Goal: Check status: Check status

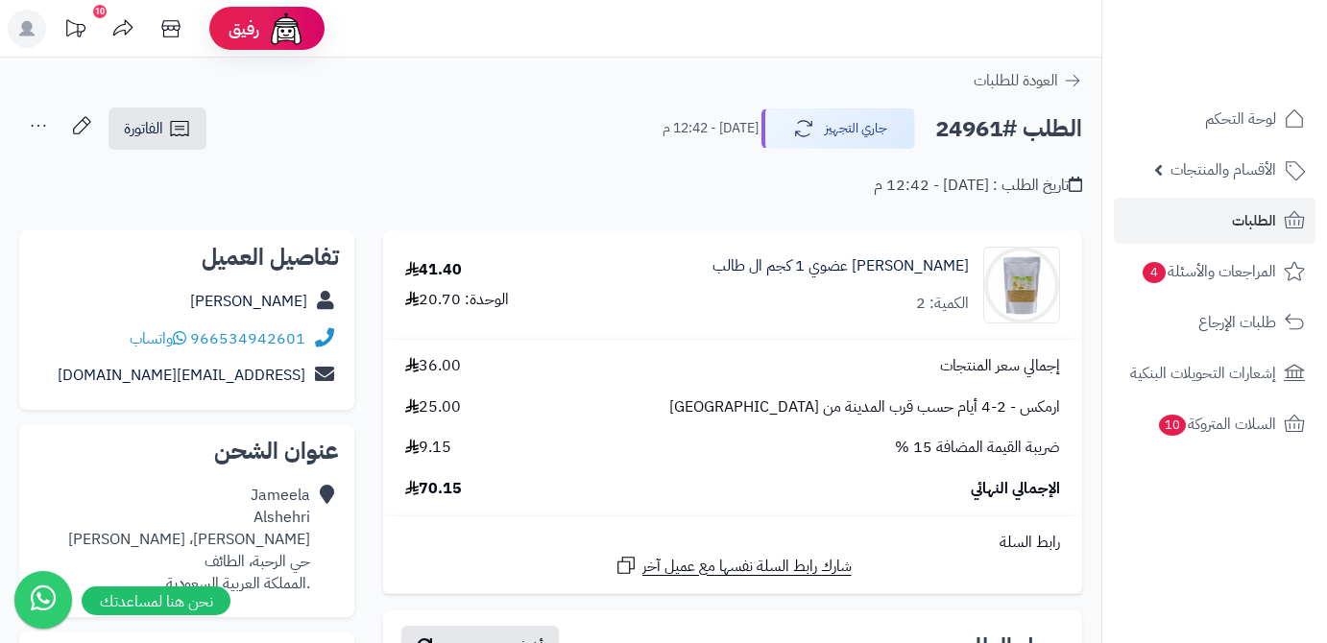
scroll to position [348, 0]
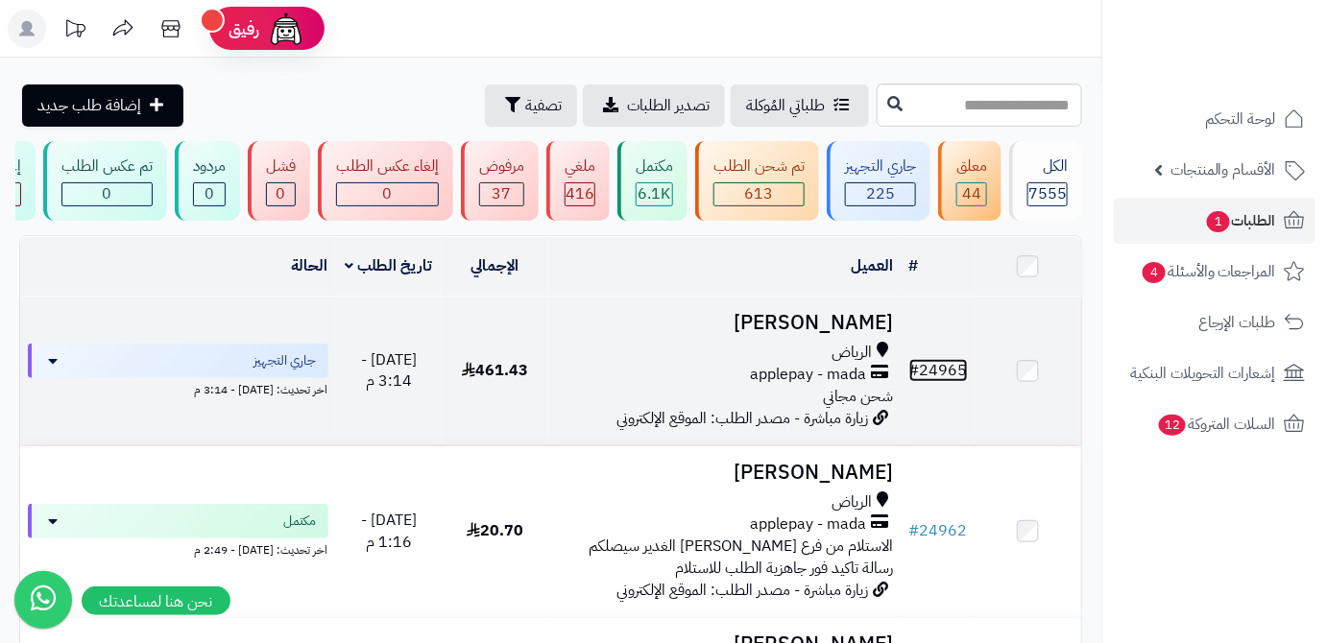
click at [958, 376] on link "# 24965" at bounding box center [938, 370] width 59 height 23
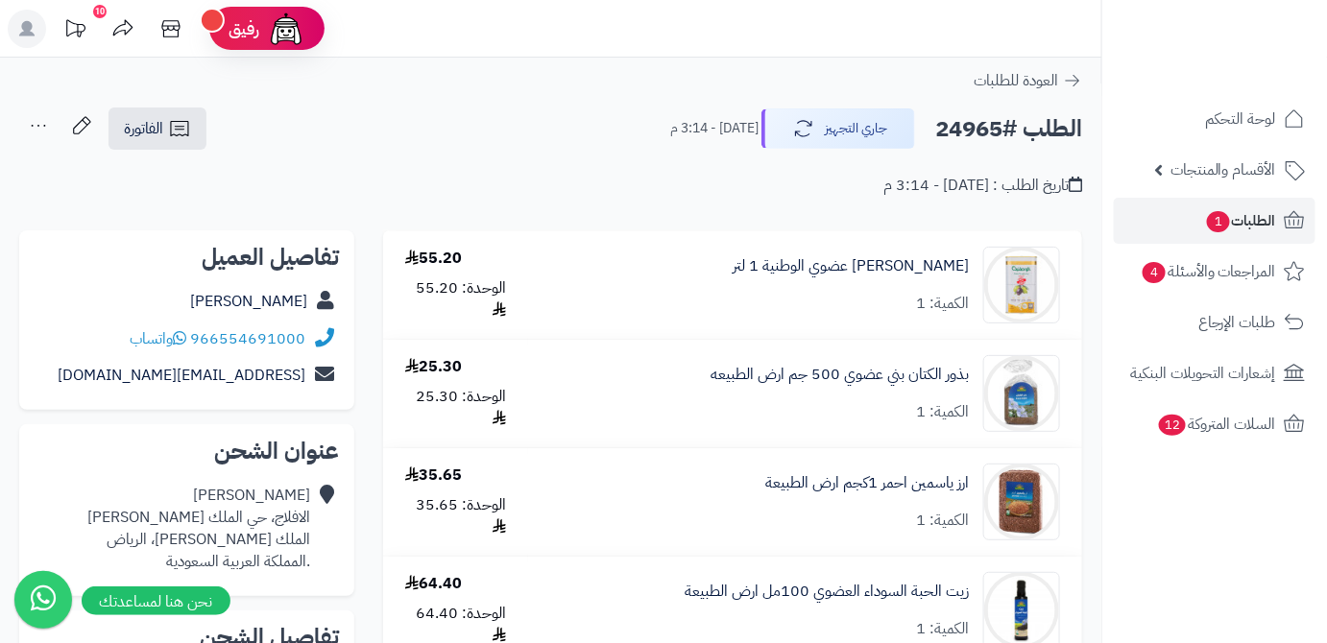
drag, startPoint x: 163, startPoint y: 302, endPoint x: 307, endPoint y: 315, distance: 144.5
click at [307, 315] on div "[PERSON_NAME]" at bounding box center [187, 301] width 304 height 37
copy link "[PERSON_NAME]"
click at [973, 118] on h2 "الطلب #24965" at bounding box center [1008, 128] width 147 height 39
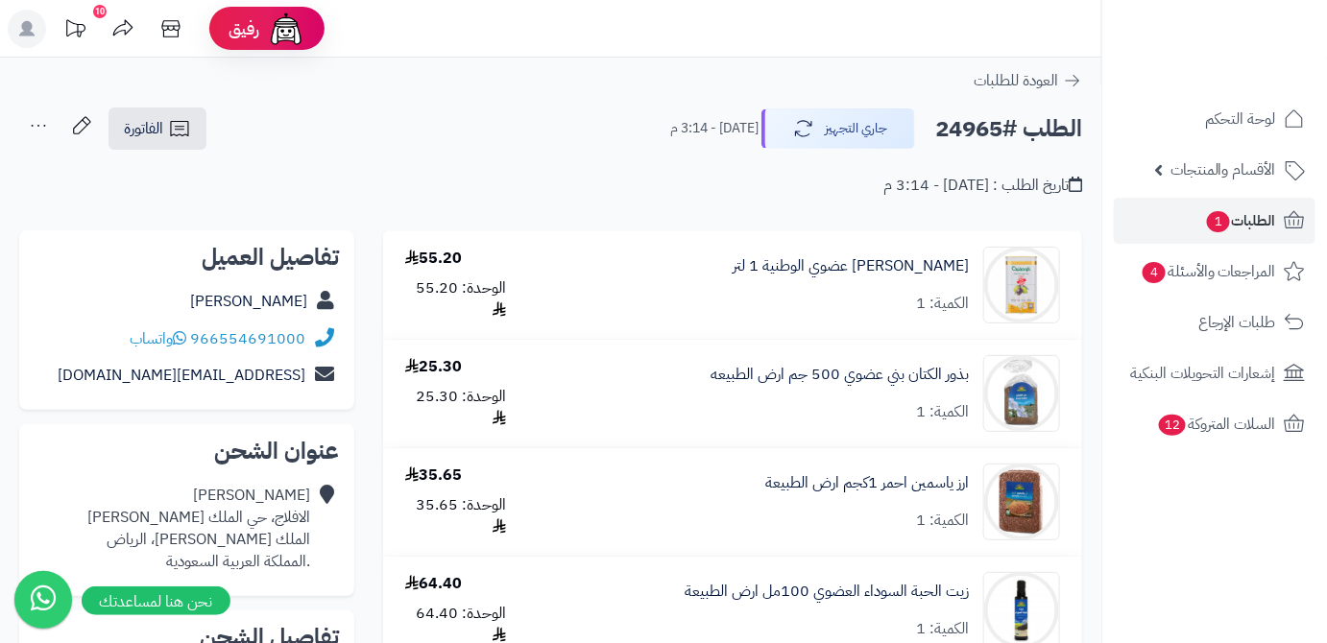
copy h2 "24965"
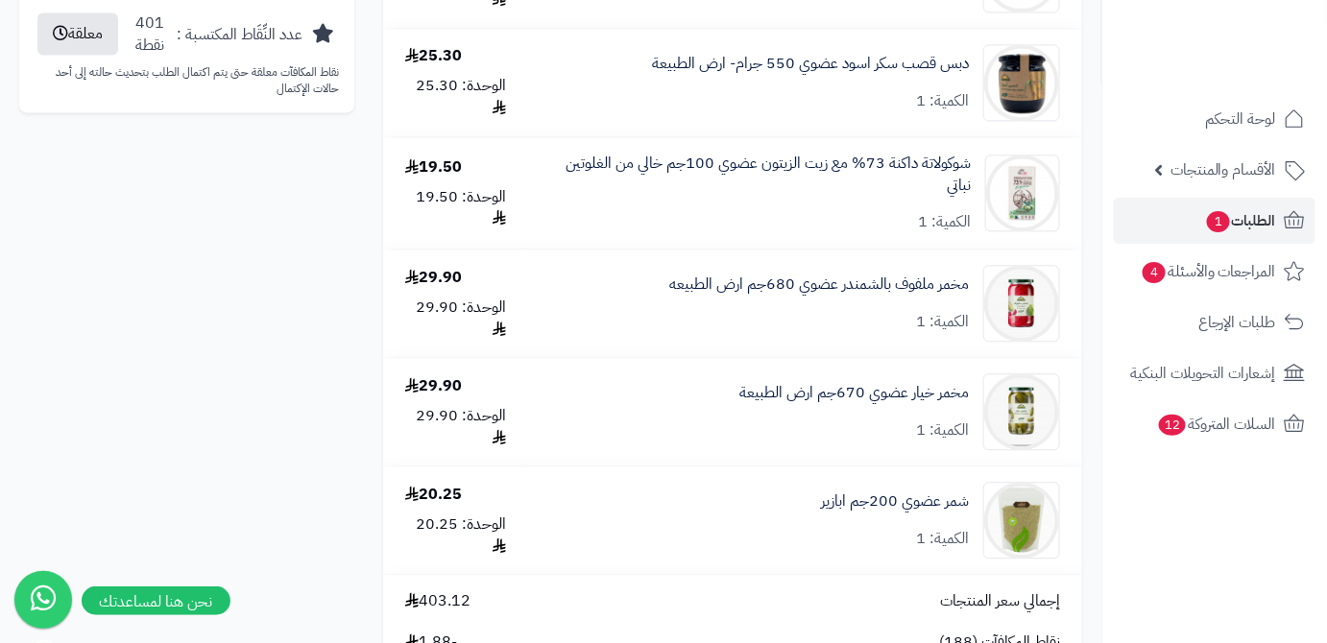
scroll to position [1658, 0]
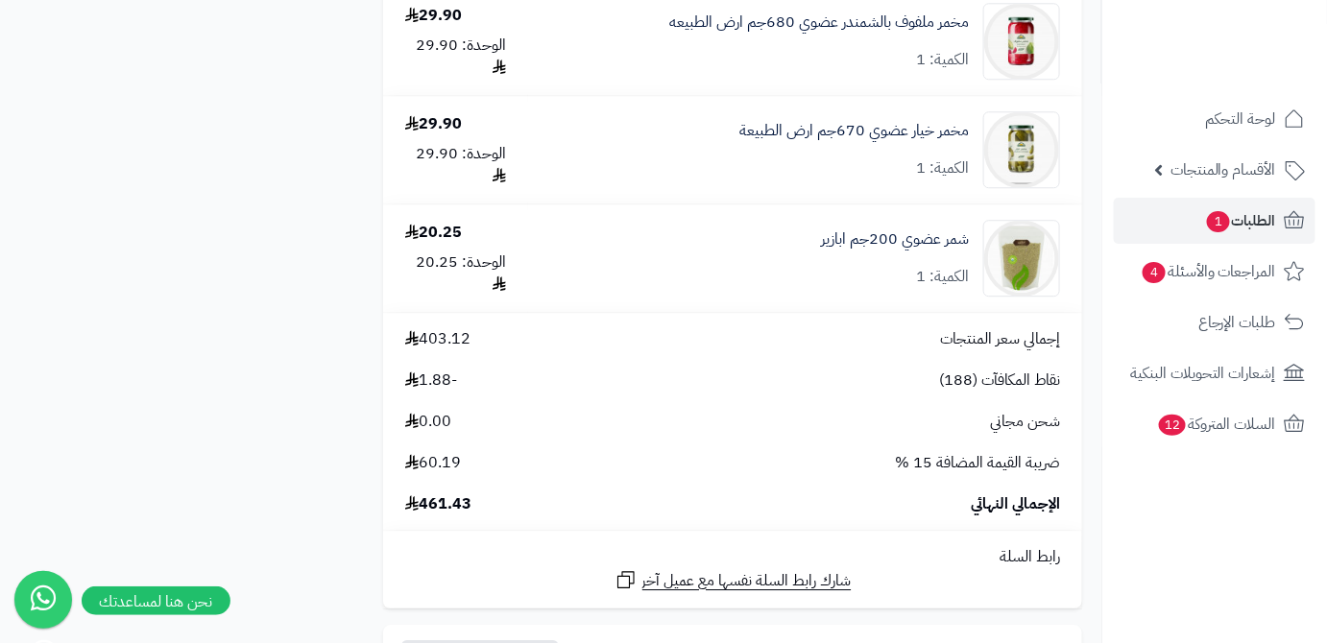
drag, startPoint x: 419, startPoint y: 514, endPoint x: 473, endPoint y: 516, distance: 53.8
click at [473, 515] on div "الإجمالي النهائي 461.43" at bounding box center [732, 504] width 683 height 22
copy span "461.43"
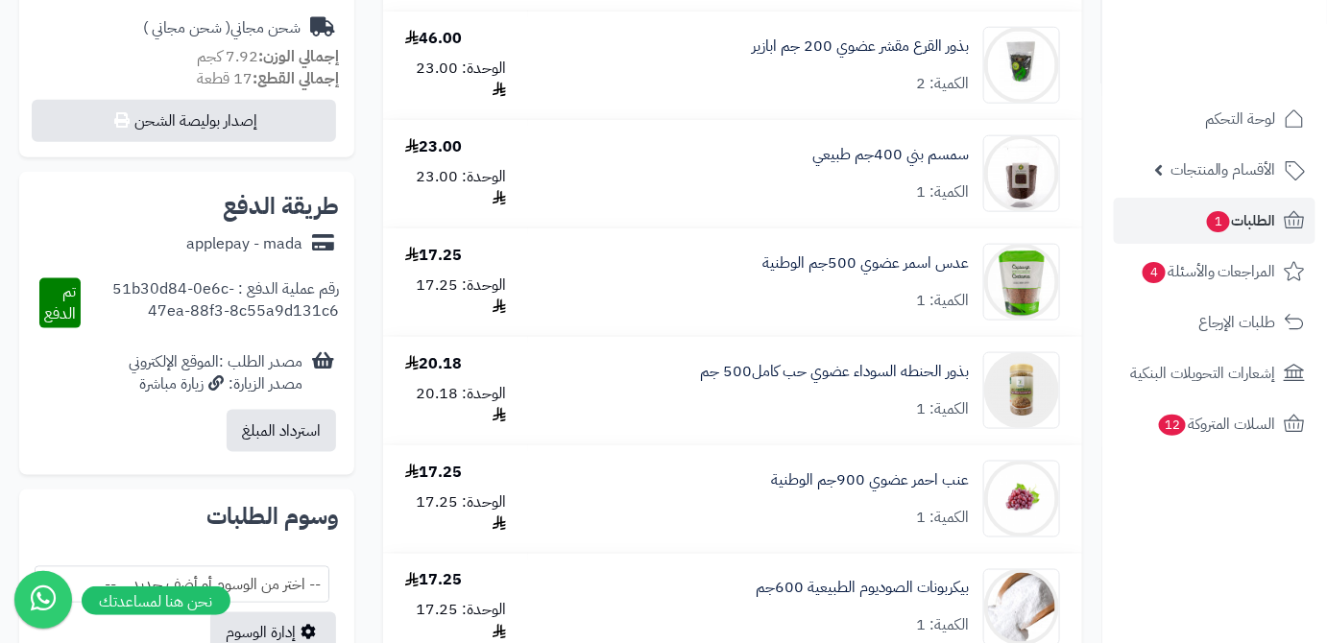
scroll to position [610, 0]
